Goal: Information Seeking & Learning: Compare options

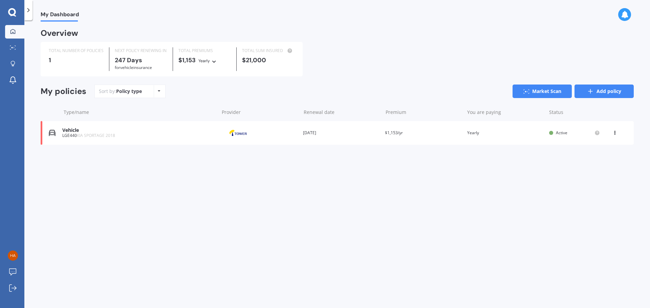
click at [632, 90] on link "Add policy" at bounding box center [603, 92] width 59 height 14
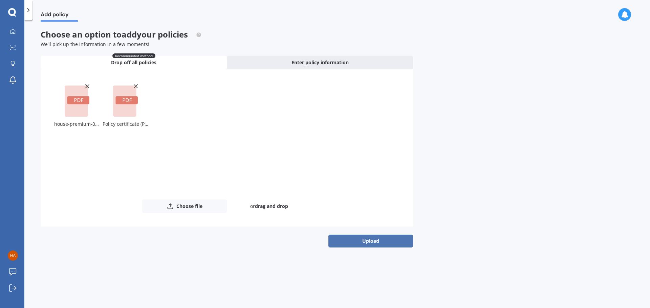
click at [350, 240] on button "Upload" at bounding box center [370, 241] width 85 height 13
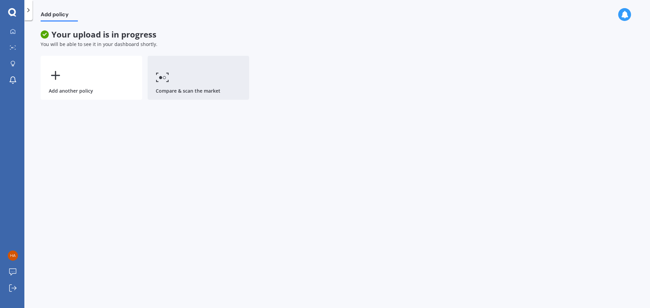
click at [218, 72] on link "Compare & scan the market" at bounding box center [199, 78] width 102 height 44
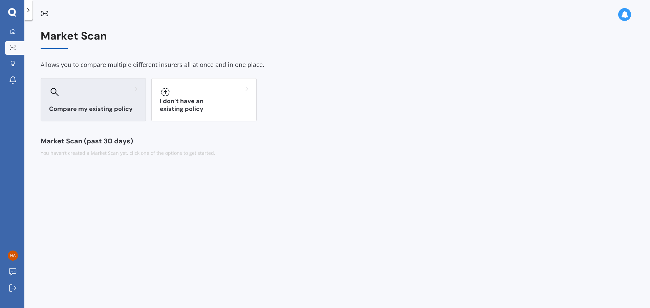
click at [116, 94] on div at bounding box center [93, 92] width 88 height 11
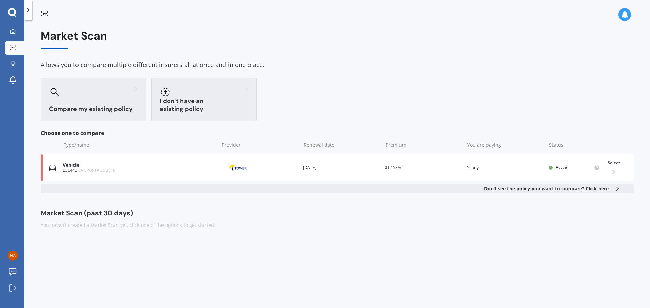
click at [224, 88] on div at bounding box center [204, 92] width 88 height 11
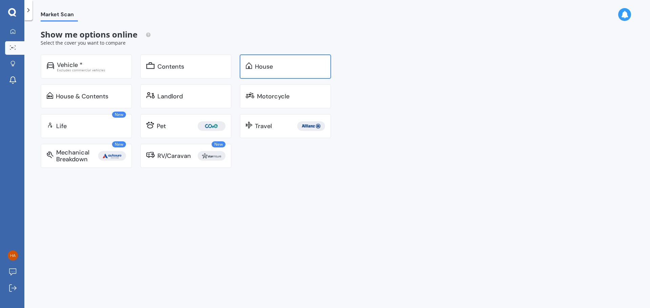
click at [284, 61] on div "House" at bounding box center [285, 66] width 91 height 24
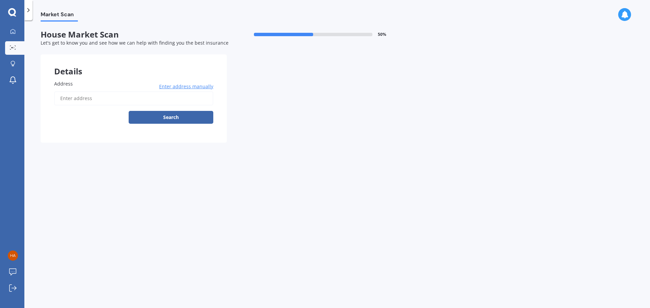
click at [30, 9] on icon at bounding box center [28, 10] width 7 height 7
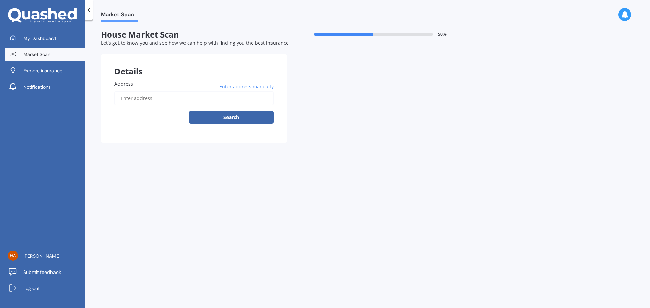
click at [30, 52] on span "Market Scan" at bounding box center [36, 54] width 27 height 7
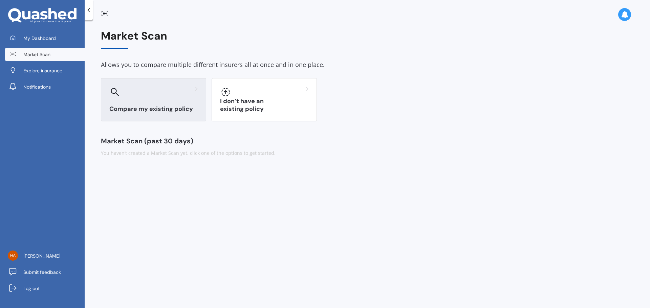
click at [185, 95] on div at bounding box center [153, 92] width 88 height 11
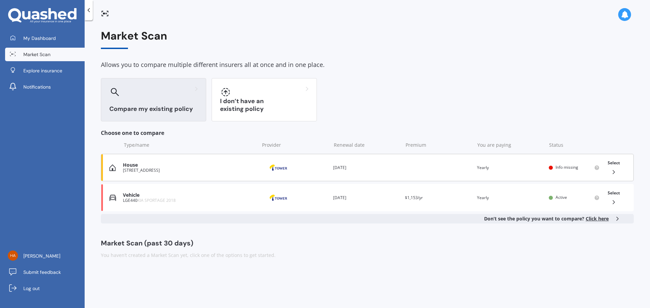
click at [188, 162] on div "House" at bounding box center [189, 165] width 133 height 6
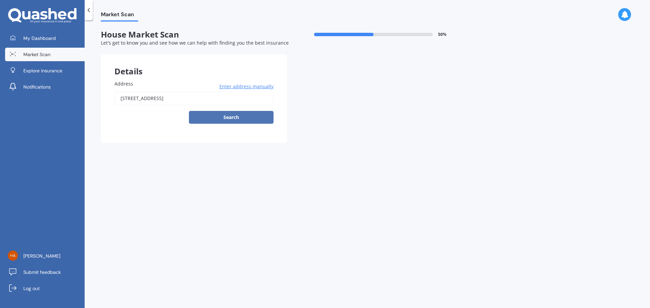
click at [229, 117] on button "Search" at bounding box center [231, 117] width 85 height 13
type input "[STREET_ADDRESS]"
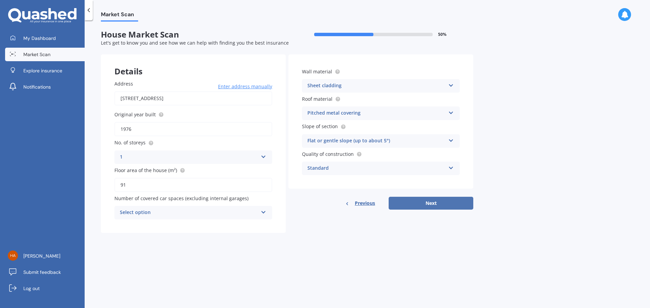
click at [455, 206] on button "Next" at bounding box center [431, 203] width 85 height 13
click at [169, 216] on div "Select option" at bounding box center [190, 212] width 135 height 7
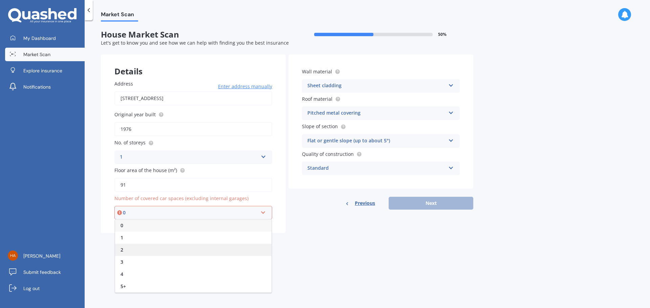
click at [166, 246] on div "2" at bounding box center [193, 250] width 156 height 12
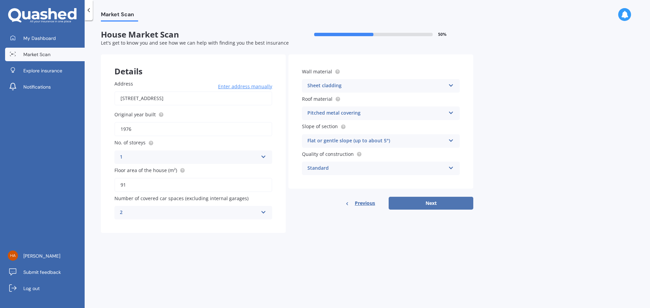
click at [439, 198] on button "Next" at bounding box center [431, 203] width 85 height 13
select select "17"
select select "11"
select select "1996"
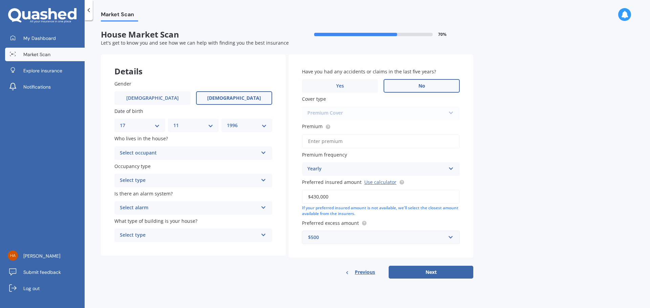
click at [400, 82] on label "No" at bounding box center [421, 86] width 76 height 14
click at [0, 0] on input "No" at bounding box center [0, 0] width 0 height 0
click at [329, 139] on input "Premium" at bounding box center [381, 141] width 158 height 14
type input "$1,679.77"
click at [445, 277] on button "Next" at bounding box center [431, 272] width 85 height 13
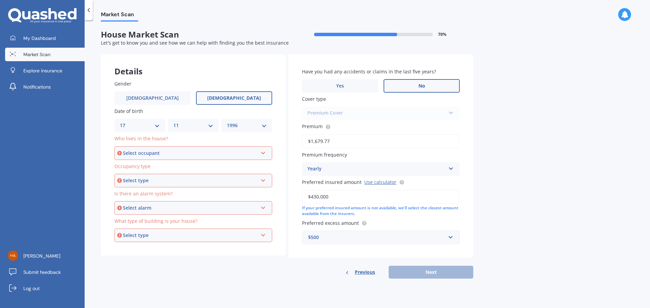
click at [151, 144] on div "Who lives in the house? Select occupant Owner Owner + Boarder" at bounding box center [193, 147] width 158 height 25
click at [151, 152] on div "Select occupant" at bounding box center [190, 153] width 135 height 7
click at [149, 170] on div "Owner" at bounding box center [193, 166] width 156 height 12
click at [149, 179] on div "Select type" at bounding box center [190, 180] width 135 height 7
click at [153, 194] on div "Permanent" at bounding box center [193, 194] width 156 height 12
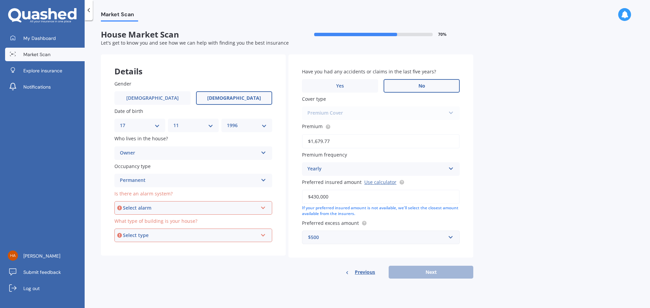
click at [154, 195] on span "Is there an alarm system?" at bounding box center [143, 194] width 58 height 6
drag, startPoint x: 158, startPoint y: 202, endPoint x: 169, endPoint y: 199, distance: 11.4
click at [158, 202] on div "Select alarm Yes, monitored Yes, not monitored No" at bounding box center [193, 208] width 158 height 14
drag, startPoint x: 151, startPoint y: 245, endPoint x: 150, endPoint y: 235, distance: 10.2
click at [150, 245] on div "No" at bounding box center [193, 245] width 156 height 12
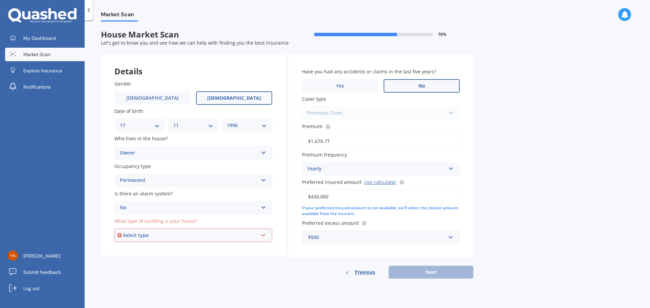
click at [150, 227] on div "What type of building is your house? Select type Freestanding Multi-unit (in a …" at bounding box center [193, 230] width 158 height 25
click at [151, 233] on div "Select type" at bounding box center [190, 235] width 135 height 7
click at [151, 248] on div "Freestanding" at bounding box center [193, 248] width 156 height 12
click at [439, 264] on div "Have you had any accidents or claims in the last five years? Yes No Cover type …" at bounding box center [380, 166] width 185 height 224
click at [439, 272] on button "Next" at bounding box center [431, 272] width 85 height 13
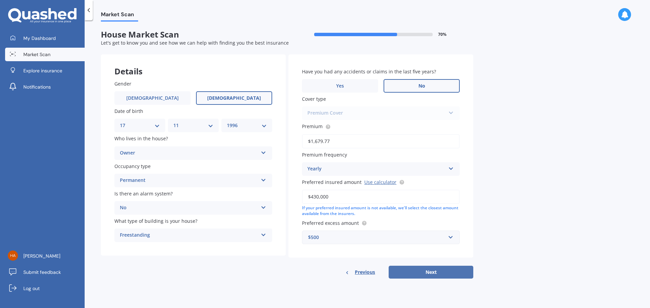
select select "17"
select select "11"
select select "1996"
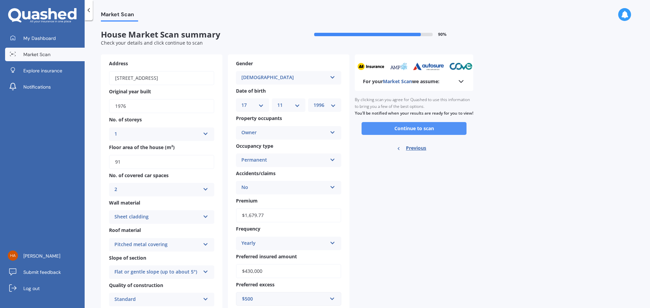
click at [433, 134] on button "Continue to scan" at bounding box center [413, 128] width 105 height 13
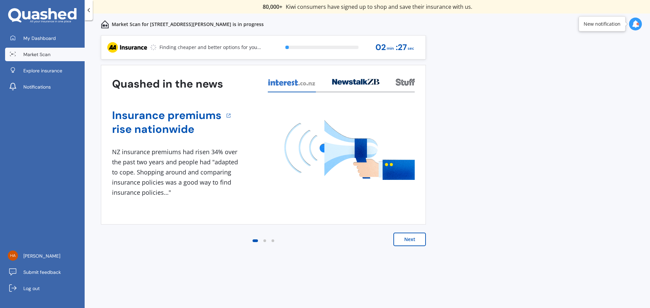
click at [407, 246] on button "Next" at bounding box center [409, 240] width 32 height 14
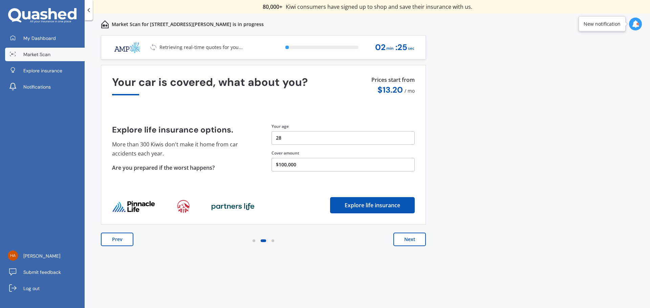
click at [408, 240] on button "Next" at bounding box center [409, 240] width 32 height 14
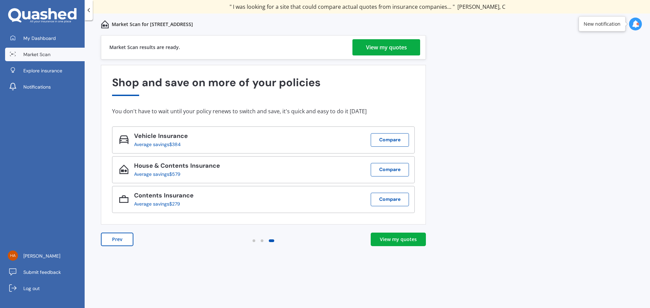
click at [390, 50] on div "View my quotes" at bounding box center [386, 47] width 41 height 16
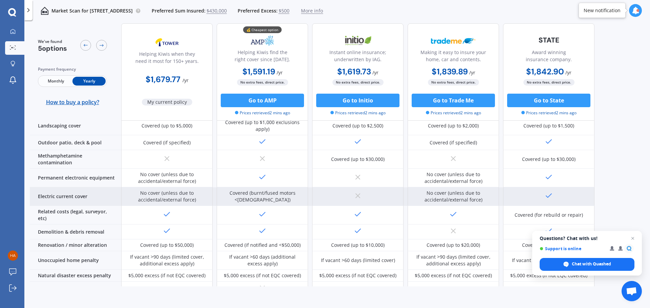
scroll to position [251, 0]
